Goal: Transaction & Acquisition: Purchase product/service

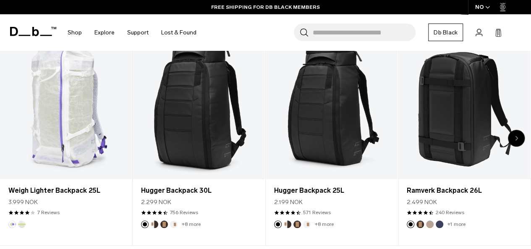
scroll to position [297, 0]
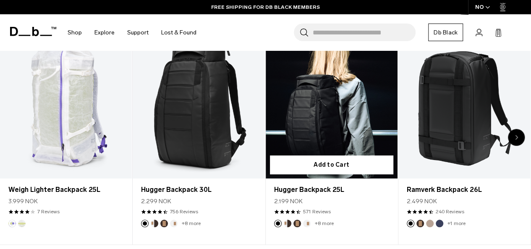
click at [328, 106] on link "Hugger Backpack 25L" at bounding box center [332, 105] width 132 height 146
